Goal: Find specific page/section: Find specific page/section

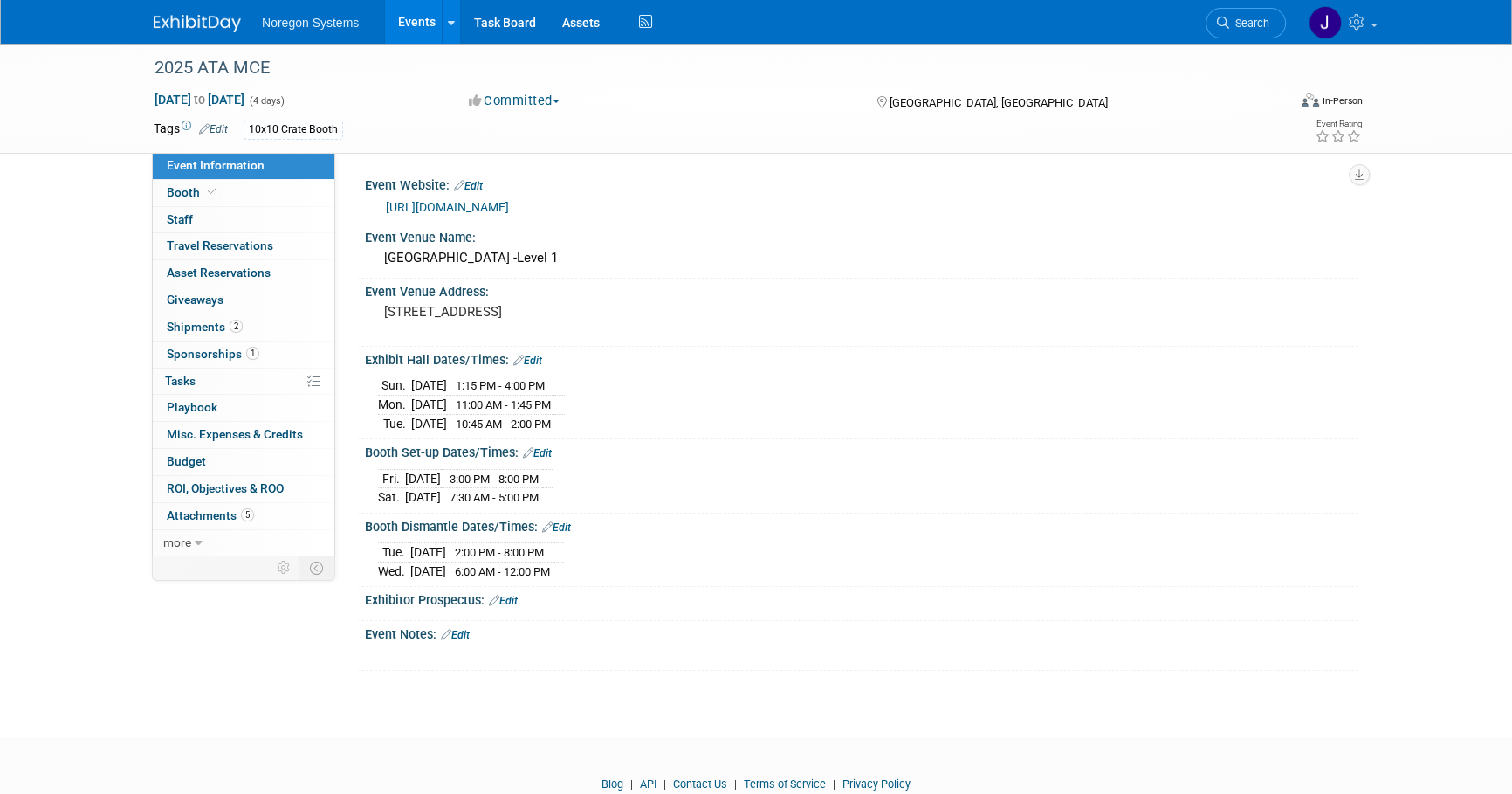
click at [200, 16] on img at bounding box center [197, 23] width 87 height 17
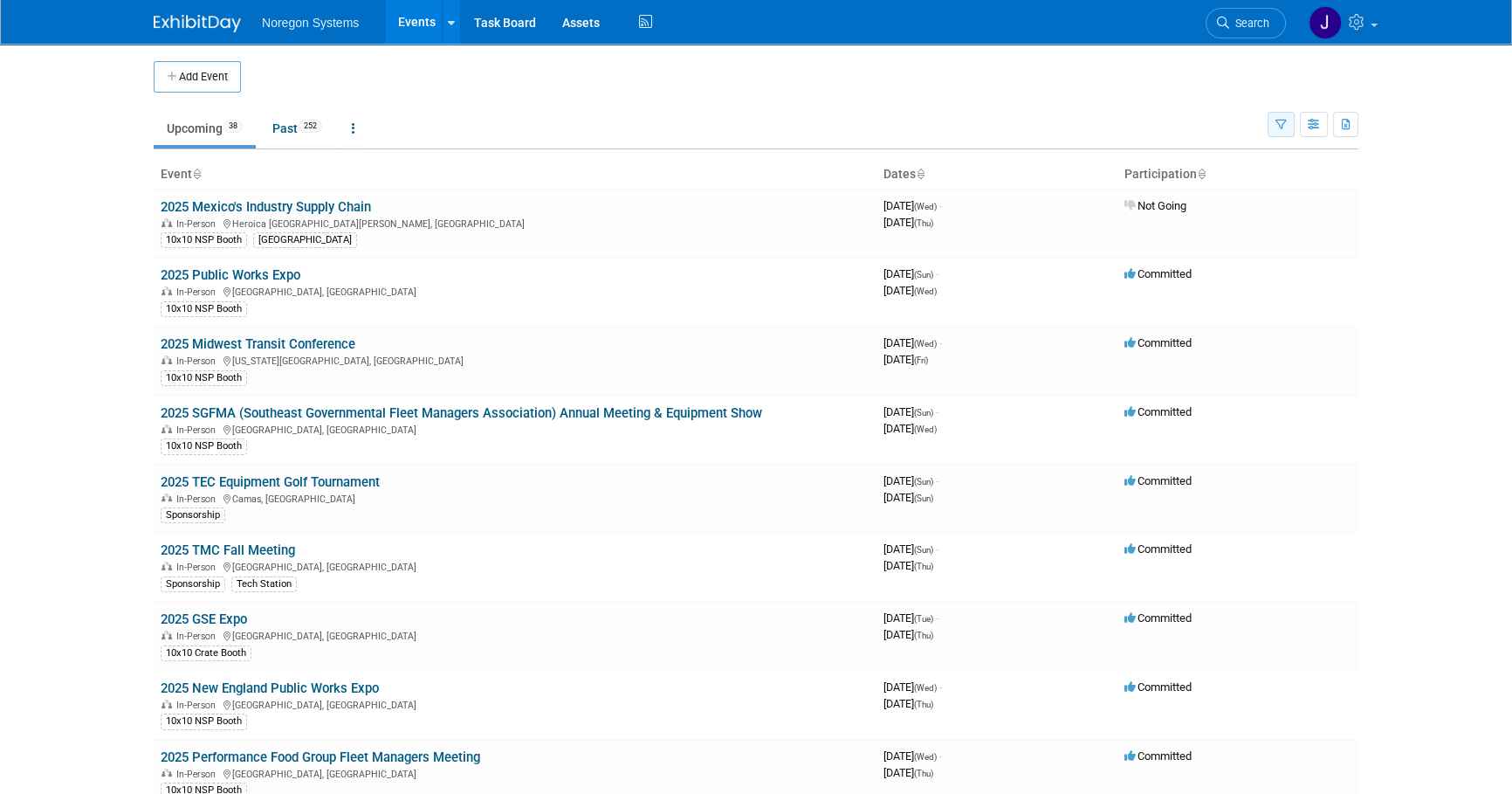
click at [1279, 128] on icon "button" at bounding box center [1281, 125] width 11 height 11
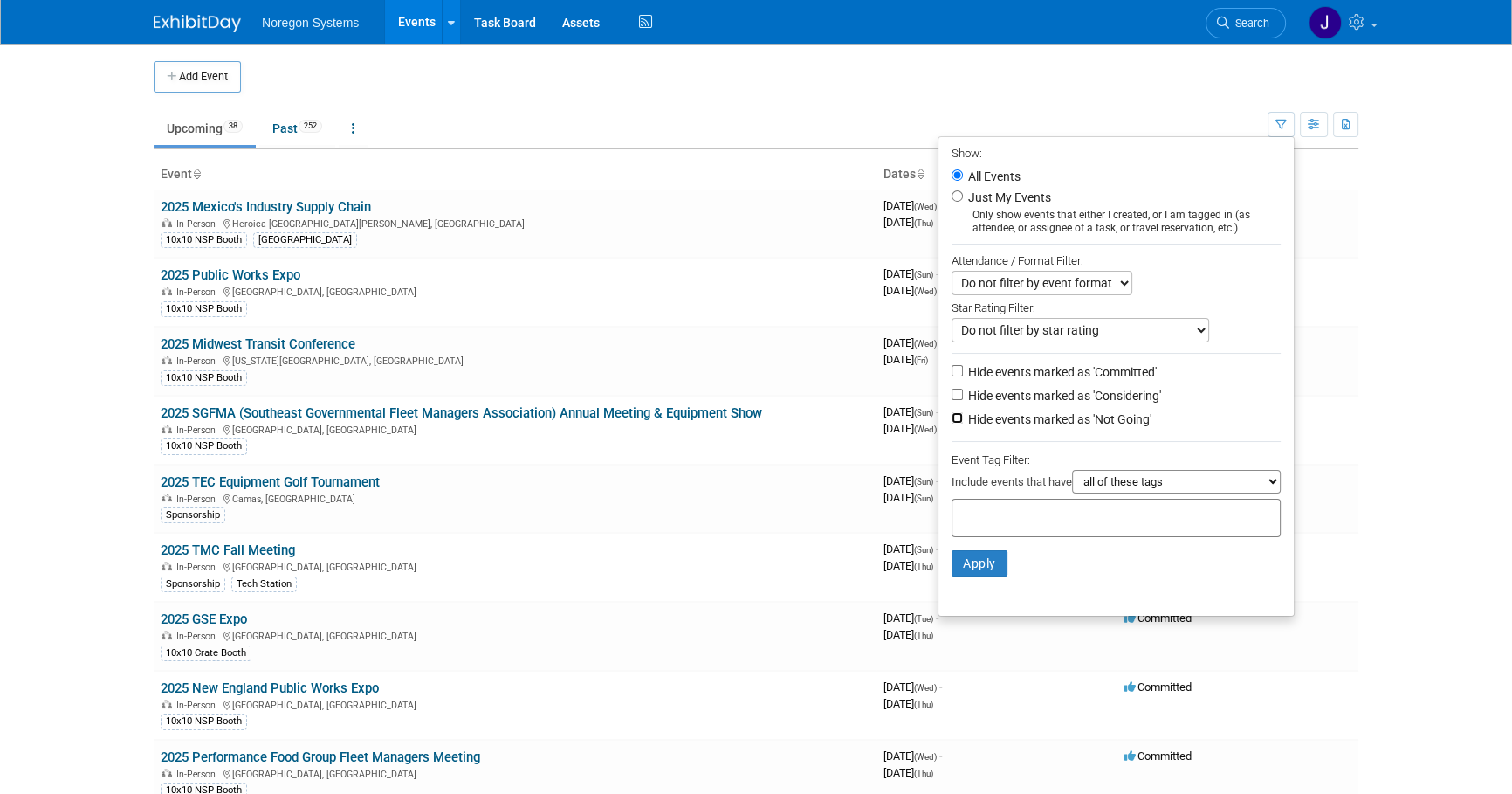
click at [952, 416] on input "Hide events marked as 'Not Going'" at bounding box center [957, 417] width 11 height 11
checkbox input "true"
click at [974, 568] on button "Apply" at bounding box center [980, 563] width 56 height 26
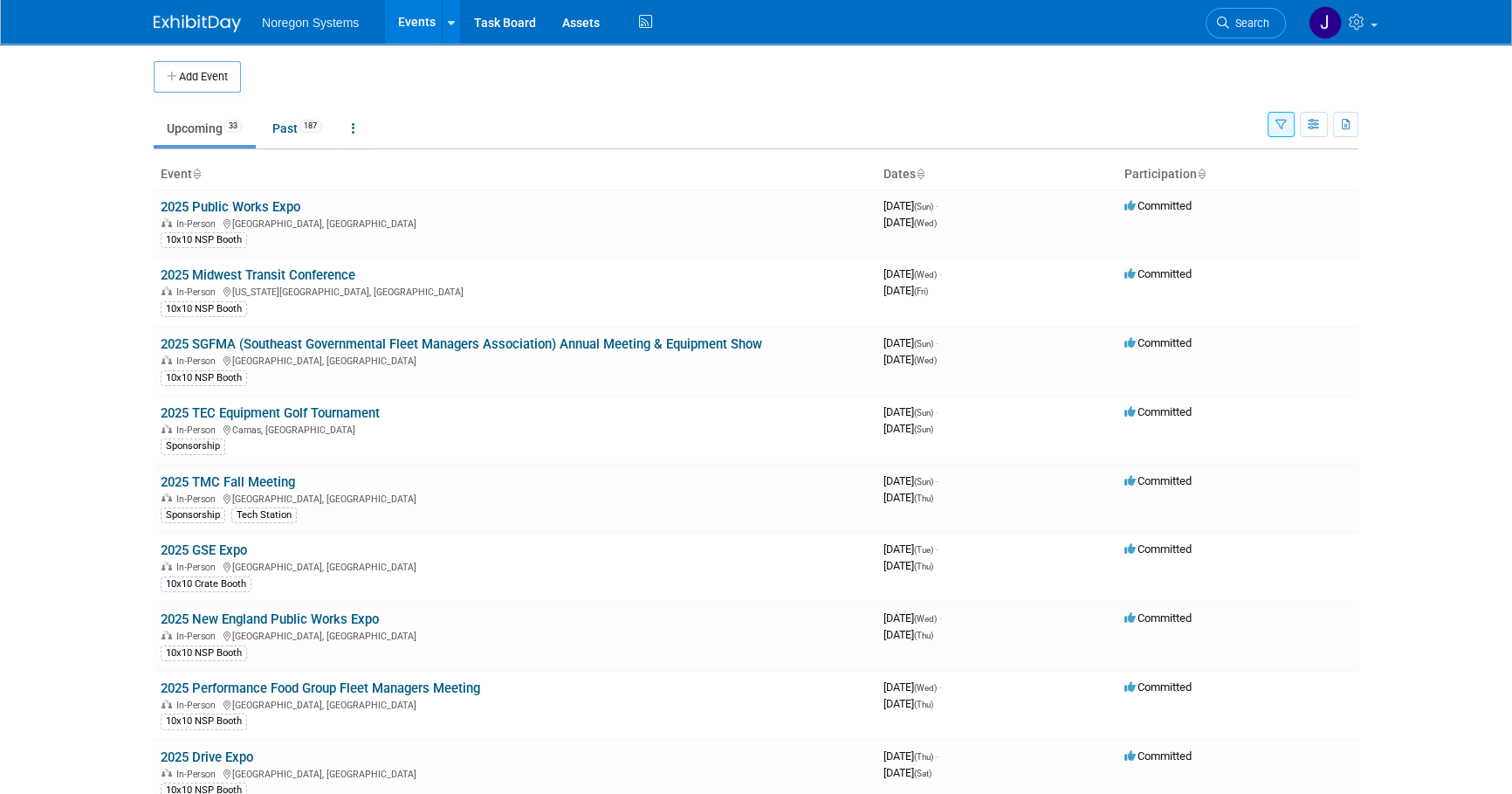
click at [116, 204] on body "Noregon Systems Events Add Event Bulk Upload Events Shareable Event Boards Rece…" at bounding box center [756, 397] width 1512 height 794
